Goal: Task Accomplishment & Management: Complete application form

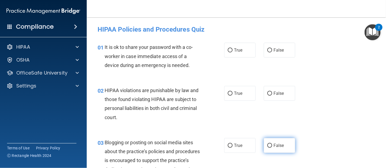
click at [267, 146] on input "False" at bounding box center [269, 146] width 5 height 4
radio input "true"
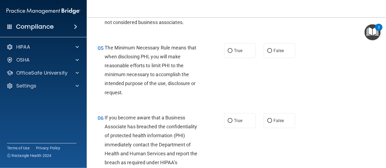
scroll to position [237, 0]
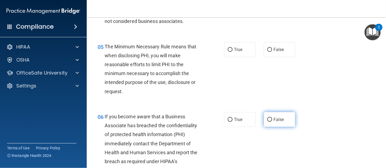
click at [277, 127] on label "False" at bounding box center [279, 119] width 31 height 15
click at [272, 122] on input "False" at bounding box center [269, 120] width 5 height 4
radio input "true"
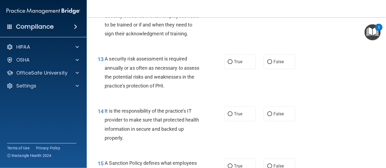
scroll to position [715, 0]
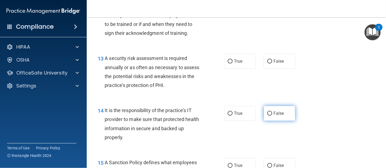
click at [273, 121] on label "False" at bounding box center [279, 113] width 31 height 15
click at [272, 116] on input "False" at bounding box center [269, 114] width 5 height 4
radio input "true"
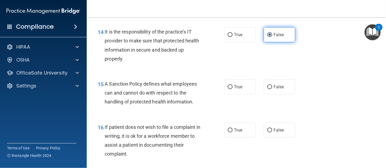
scroll to position [794, 0]
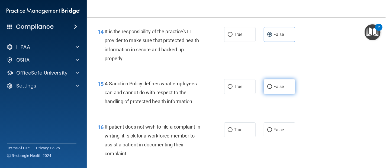
click at [273, 89] on span "False" at bounding box center [278, 86] width 11 height 5
click at [272, 89] on input "False" at bounding box center [269, 87] width 5 height 4
radio input "true"
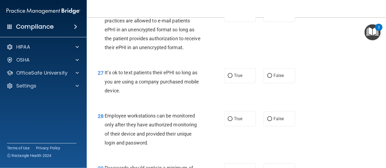
scroll to position [1560, 0]
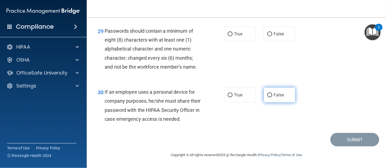
click at [268, 93] on input "False" at bounding box center [269, 95] width 5 height 4
radio input "true"
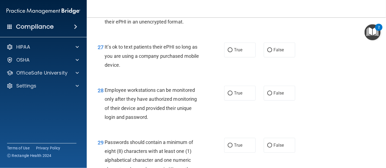
scroll to position [1417, 0]
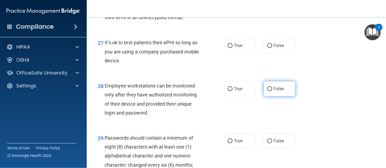
click at [276, 92] on span "False" at bounding box center [278, 88] width 11 height 5
click at [272, 91] on input "False" at bounding box center [269, 89] width 5 height 4
radio input "true"
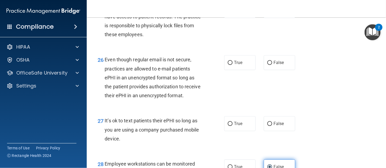
scroll to position [1338, 0]
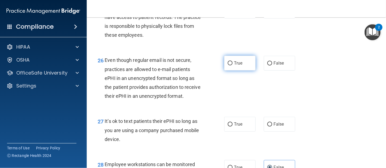
click at [241, 71] on label "True" at bounding box center [239, 63] width 31 height 15
click at [232, 66] on input "True" at bounding box center [230, 63] width 5 height 4
radio input "true"
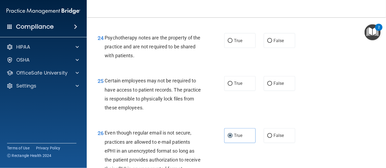
scroll to position [1264, 0]
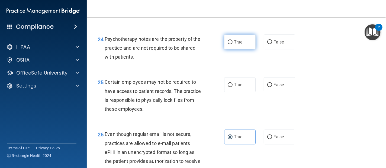
click at [234, 45] on span "True" at bounding box center [238, 42] width 8 height 5
click at [232, 44] on input "True" at bounding box center [230, 42] width 5 height 4
radio input "true"
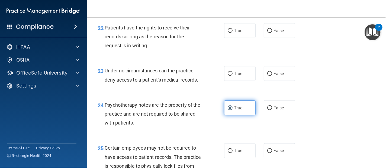
scroll to position [1197, 0]
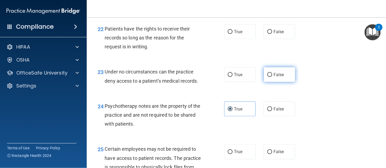
click at [281, 82] on label "False" at bounding box center [279, 74] width 31 height 15
click at [272, 77] on input "False" at bounding box center [269, 75] width 5 height 4
radio input "true"
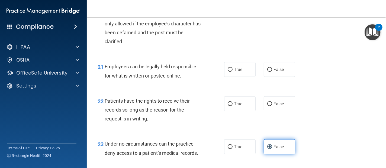
scroll to position [1121, 0]
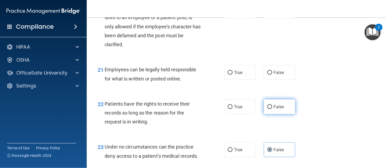
click at [267, 109] on input "False" at bounding box center [269, 107] width 5 height 4
radio input "true"
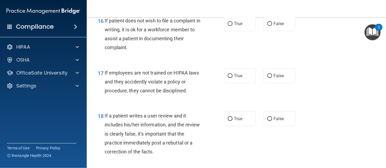
scroll to position [900, 0]
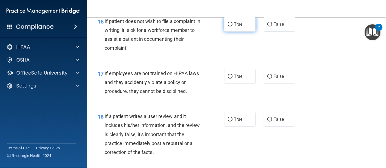
click at [238, 32] on label "True" at bounding box center [239, 24] width 31 height 15
click at [232, 27] on input "True" at bounding box center [230, 24] width 5 height 4
radio input "true"
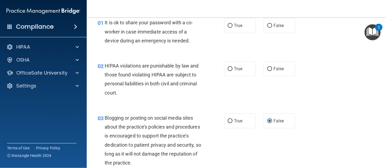
scroll to position [0, 0]
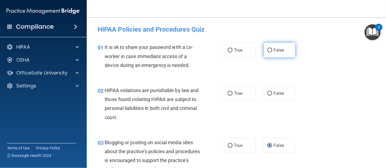
click at [275, 50] on span "False" at bounding box center [278, 50] width 11 height 5
click at [272, 50] on input "False" at bounding box center [269, 50] width 5 height 4
radio input "true"
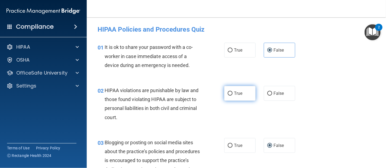
click at [241, 98] on label "True" at bounding box center [239, 93] width 31 height 15
click at [232, 96] on input "True" at bounding box center [230, 94] width 5 height 4
radio input "true"
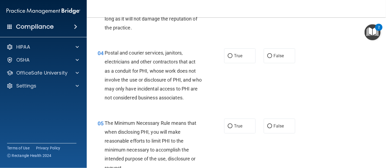
scroll to position [161, 0]
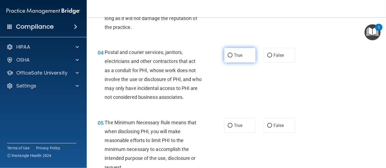
click at [229, 55] on input "True" at bounding box center [230, 56] width 5 height 4
radio input "true"
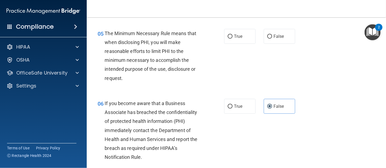
scroll to position [250, 0]
click at [243, 44] on label "True" at bounding box center [239, 36] width 31 height 15
click at [232, 38] on input "True" at bounding box center [230, 36] width 5 height 4
radio input "true"
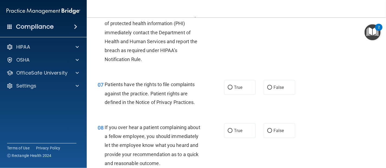
scroll to position [348, 0]
click at [235, 92] on label "True" at bounding box center [239, 87] width 31 height 15
click at [232, 90] on input "True" at bounding box center [230, 88] width 5 height 4
radio input "true"
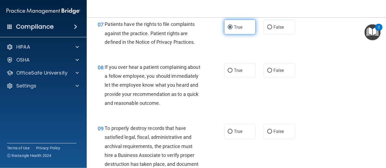
scroll to position [410, 0]
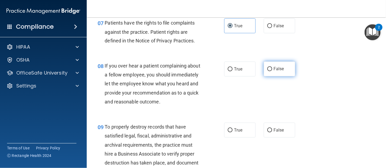
click at [268, 72] on input "False" at bounding box center [269, 69] width 5 height 4
radio input "true"
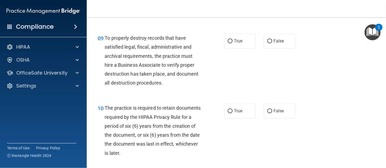
scroll to position [500, 0]
click at [275, 48] on label "False" at bounding box center [279, 40] width 31 height 15
click at [272, 43] on input "False" at bounding box center [269, 41] width 5 height 4
radio input "true"
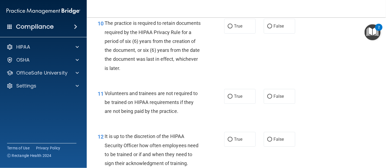
scroll to position [585, 0]
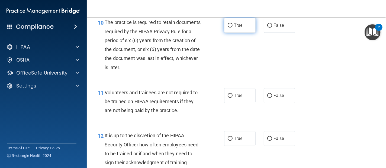
click at [238, 28] on span "True" at bounding box center [238, 25] width 8 height 5
click at [232, 28] on input "True" at bounding box center [230, 26] width 5 height 4
radio input "true"
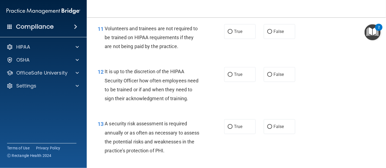
scroll to position [649, 0]
click at [283, 39] on label "False" at bounding box center [279, 31] width 31 height 15
click at [272, 34] on input "False" at bounding box center [269, 32] width 5 height 4
radio input "true"
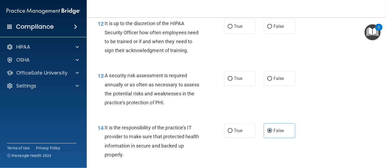
scroll to position [698, 0]
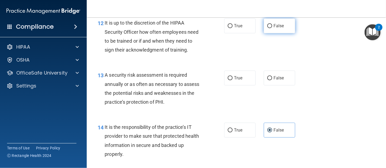
click at [279, 33] on label "False" at bounding box center [279, 25] width 31 height 15
click at [272, 28] on input "False" at bounding box center [269, 26] width 5 height 4
radio input "true"
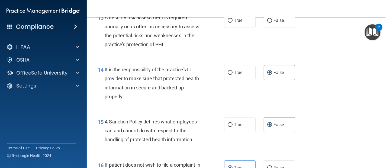
scroll to position [757, 0]
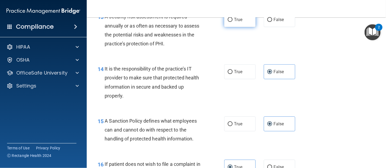
click at [239, 27] on label "True" at bounding box center [239, 19] width 31 height 15
click at [232, 22] on input "True" at bounding box center [230, 20] width 5 height 4
radio input "true"
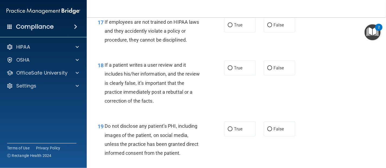
scroll to position [950, 0]
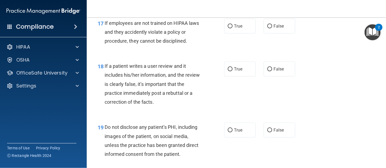
click at [275, 55] on div "17 If employees are not trained on HIPAA laws and they accidently violate a pol…" at bounding box center [236, 33] width 286 height 43
click at [274, 29] on span "False" at bounding box center [278, 26] width 11 height 5
click at [272, 28] on input "False" at bounding box center [269, 26] width 5 height 4
radio input "true"
click at [241, 34] on label "True" at bounding box center [239, 26] width 31 height 15
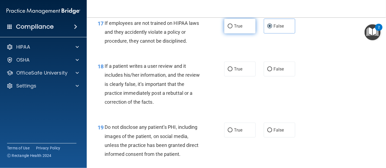
click at [232, 28] on input "True" at bounding box center [230, 26] width 5 height 4
radio input "true"
radio input "false"
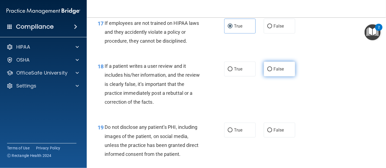
click at [274, 77] on label "False" at bounding box center [279, 69] width 31 height 15
click at [272, 72] on input "False" at bounding box center [269, 69] width 5 height 4
radio input "true"
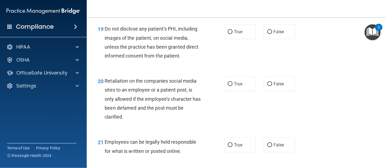
scroll to position [1049, 0]
click at [241, 39] on label "True" at bounding box center [239, 31] width 31 height 15
click at [232, 34] on input "True" at bounding box center [230, 32] width 5 height 4
radio input "true"
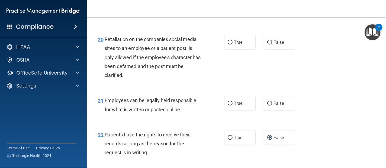
scroll to position [1092, 0]
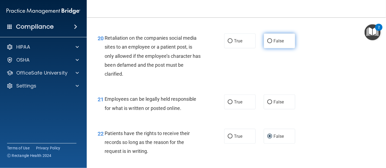
click at [269, 43] on input "False" at bounding box center [269, 41] width 5 height 4
radio input "true"
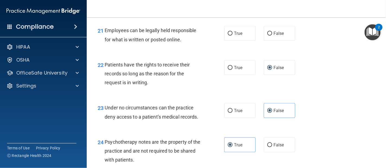
scroll to position [1161, 0]
click at [241, 41] on label "True" at bounding box center [239, 33] width 31 height 15
click at [232, 35] on input "True" at bounding box center [230, 33] width 5 height 4
radio input "true"
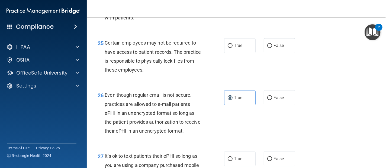
scroll to position [1304, 0]
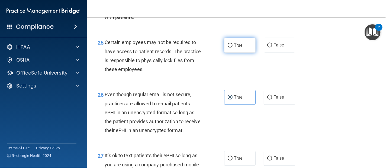
click at [228, 48] on input "True" at bounding box center [230, 46] width 5 height 4
radio input "true"
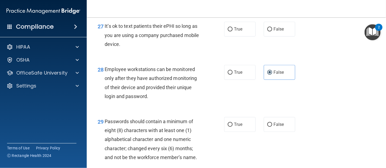
scroll to position [1435, 0]
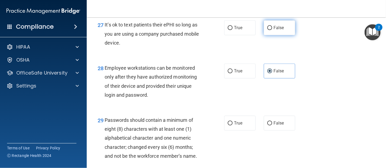
click at [269, 30] on input "False" at bounding box center [269, 28] width 5 height 4
radio input "true"
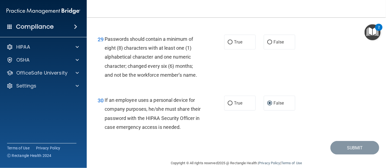
scroll to position [1517, 0]
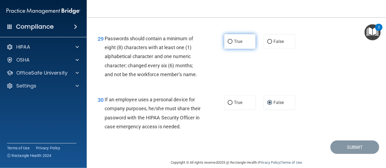
click at [242, 49] on label "True" at bounding box center [239, 41] width 31 height 15
click at [232, 44] on input "True" at bounding box center [230, 42] width 5 height 4
radio input "true"
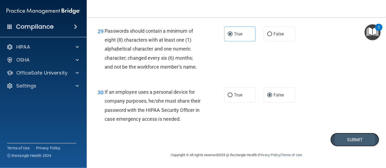
click at [343, 139] on button "Submit" at bounding box center [354, 140] width 49 height 14
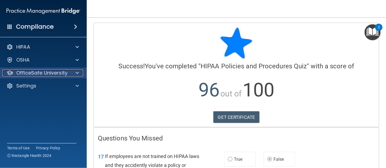
click at [40, 74] on p "OfficeSafe University" at bounding box center [41, 73] width 51 height 7
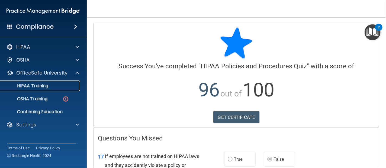
click at [39, 87] on p "HIPAA Training" at bounding box center [26, 85] width 45 height 5
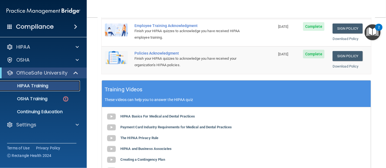
scroll to position [159, 0]
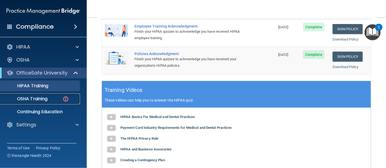
click at [28, 100] on p "OSHA Training" at bounding box center [26, 98] width 44 height 5
